Goal: Find specific page/section: Find specific page/section

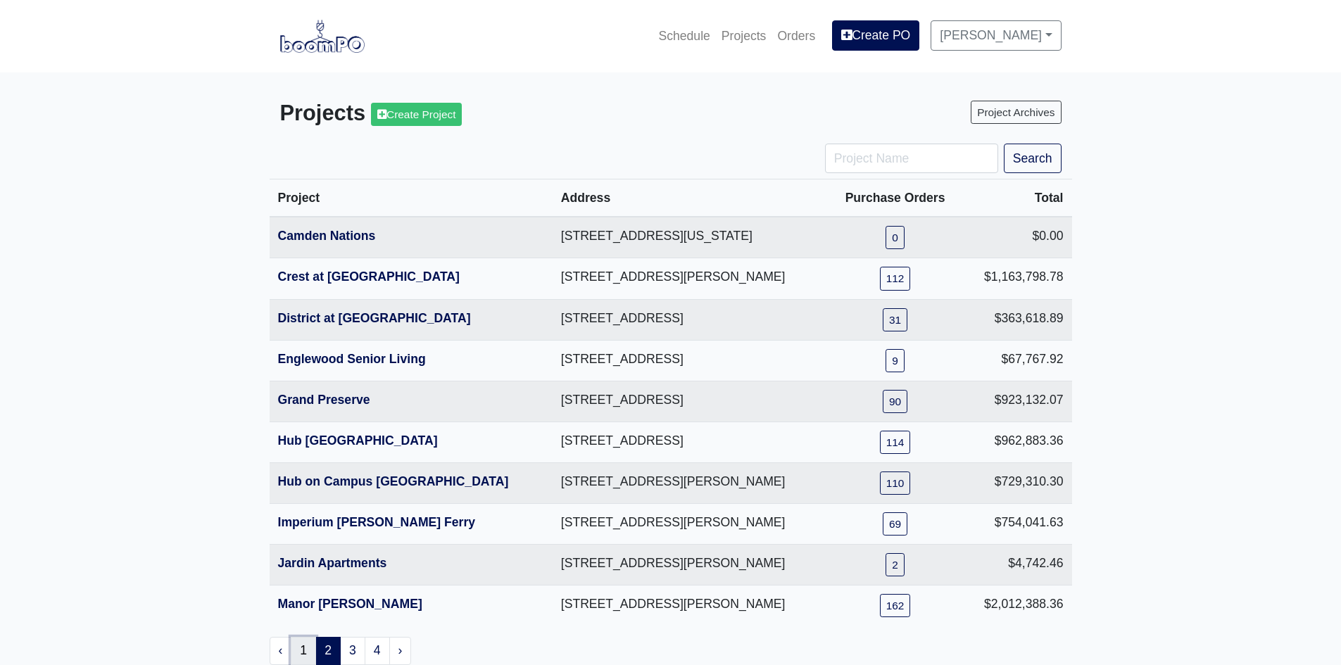
click at [310, 648] on link "1" at bounding box center [303, 651] width 25 height 28
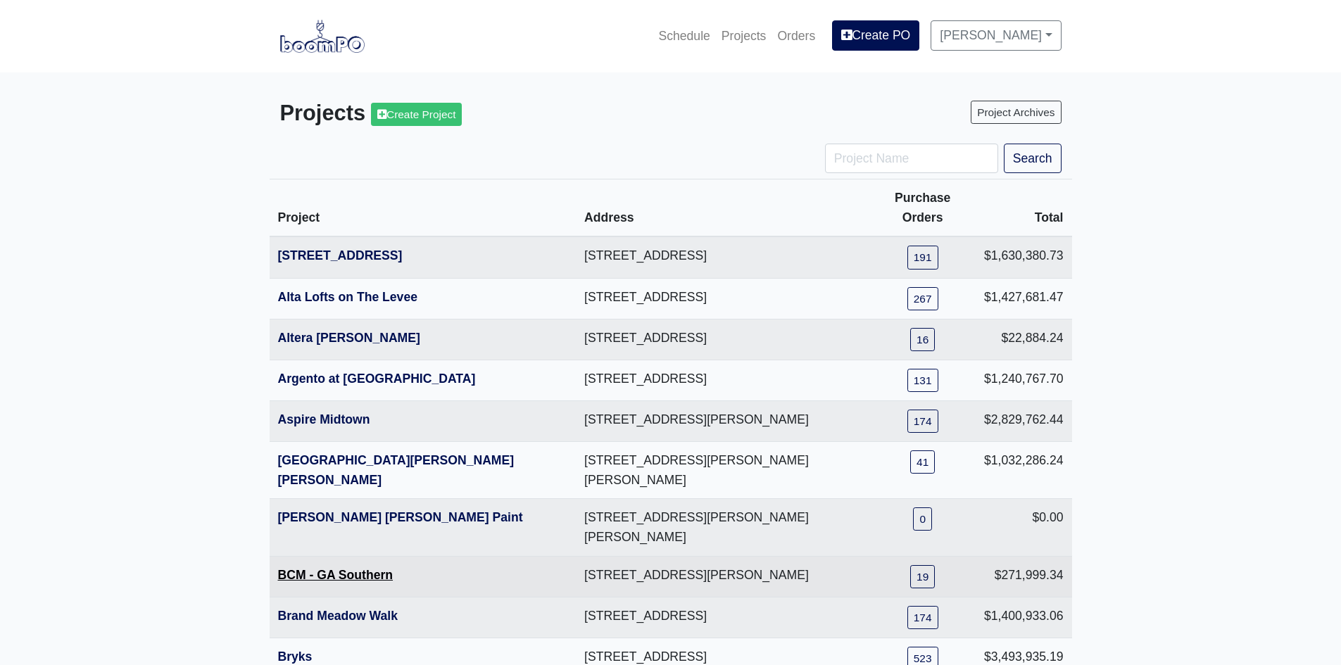
click at [315, 568] on link "BCM - GA Southern" at bounding box center [335, 575] width 115 height 14
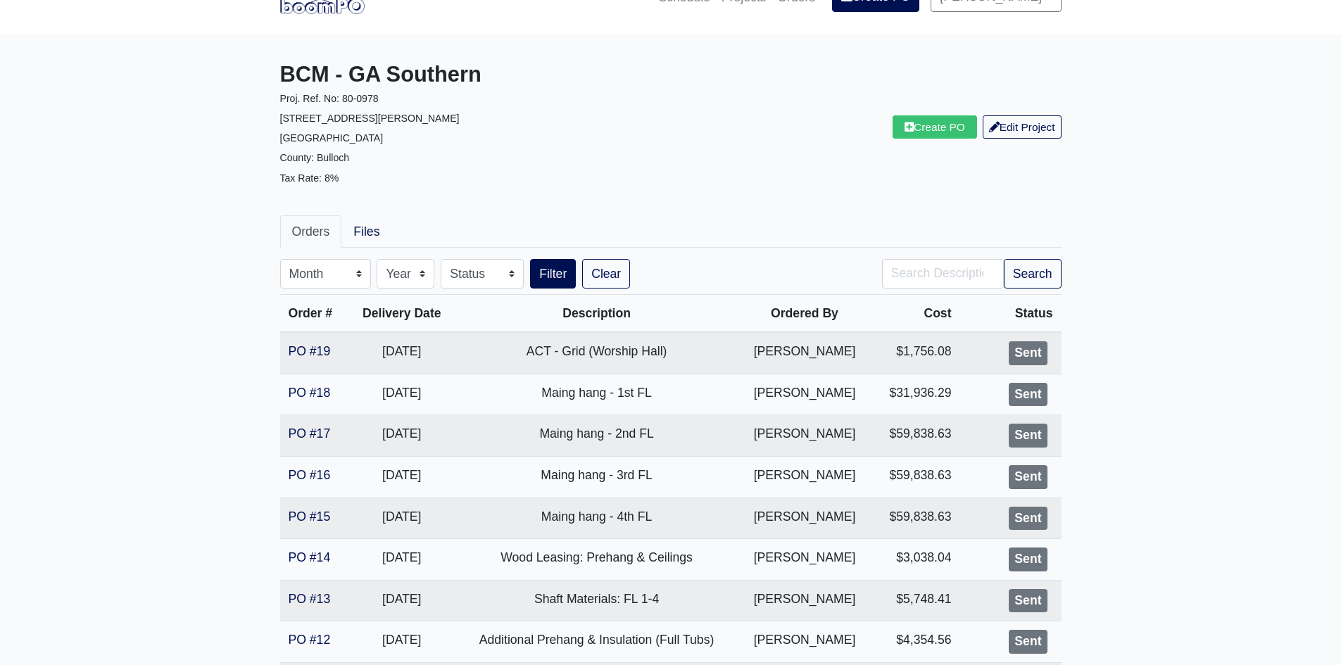
scroll to position [141, 0]
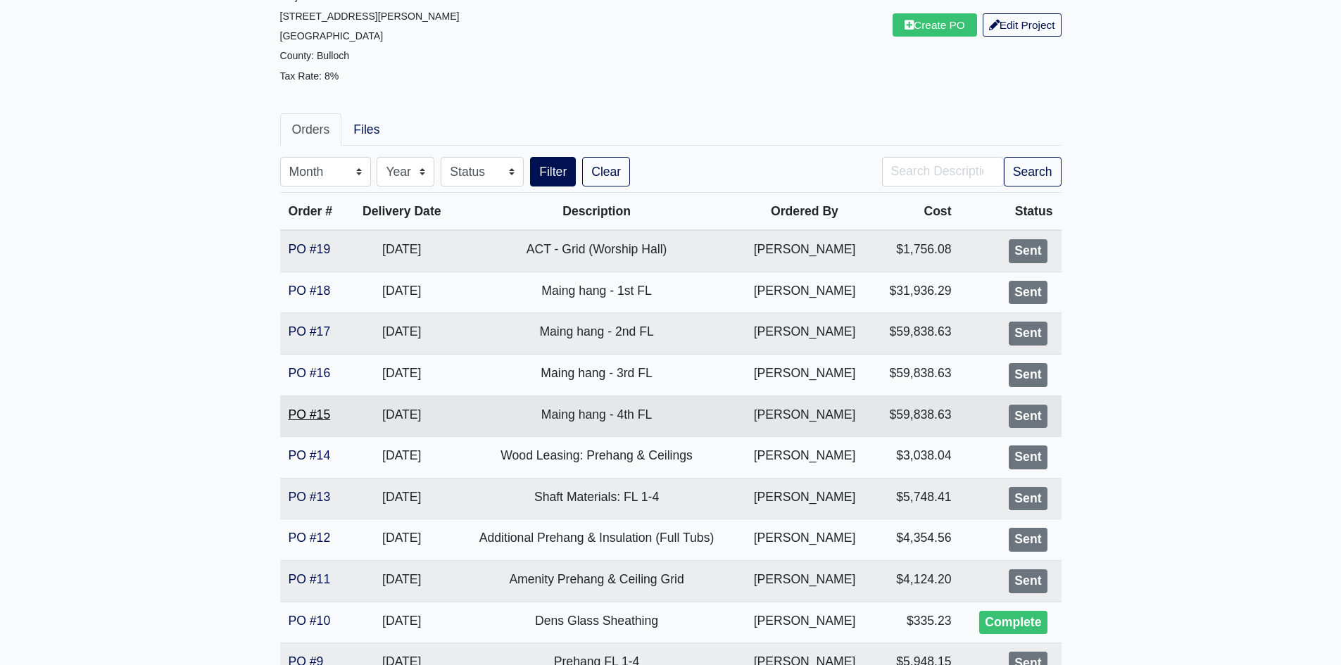
click at [306, 411] on link "PO #15" at bounding box center [310, 415] width 42 height 14
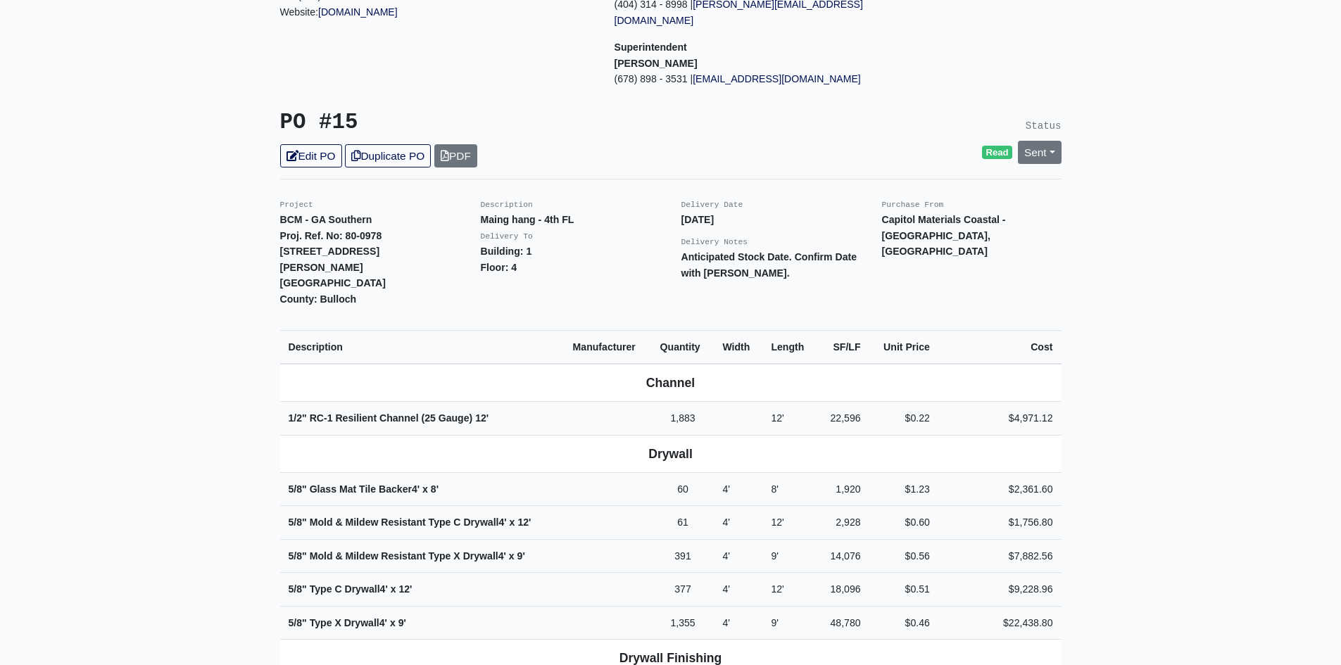
scroll to position [211, 0]
